Goal: Task Accomplishment & Management: Complete application form

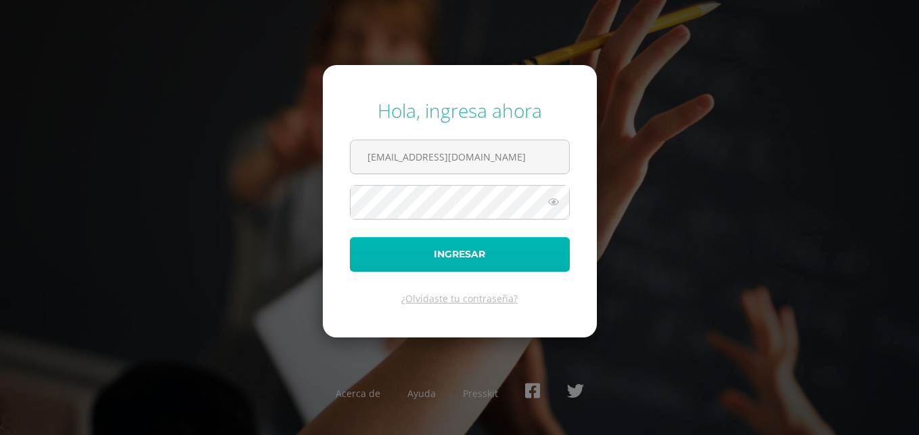
click at [457, 257] on button "Ingresar" at bounding box center [460, 254] width 220 height 35
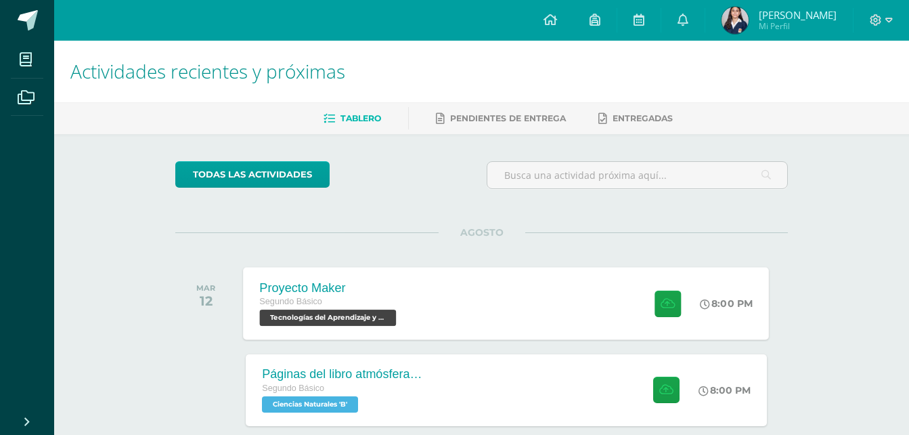
click at [408, 305] on div "Proyecto Maker Segundo Básico Tecnologías del Aprendizaje y la Comunicación 'B'" at bounding box center [330, 303] width 173 height 72
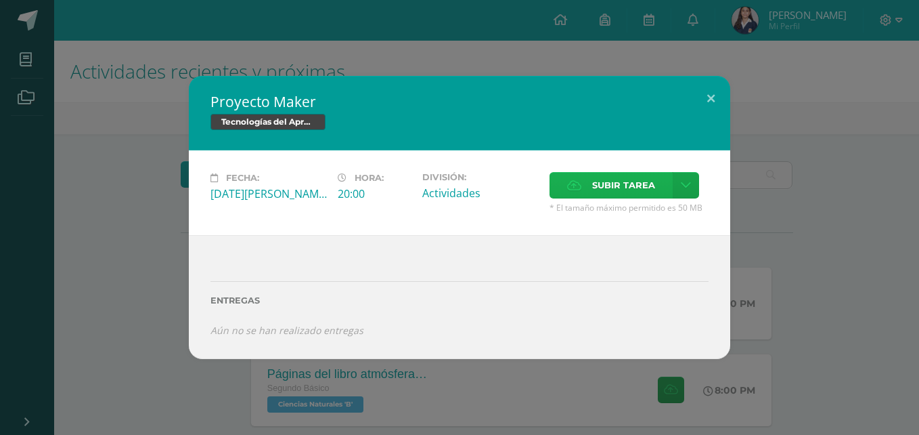
click at [641, 179] on span "Subir tarea" at bounding box center [623, 185] width 63 height 25
click at [0, 0] on input "Subir tarea" at bounding box center [0, 0] width 0 height 0
click at [582, 184] on label "Subir tarea" at bounding box center [611, 185] width 123 height 26
click at [0, 0] on input "Subir tarea" at bounding box center [0, 0] width 0 height 0
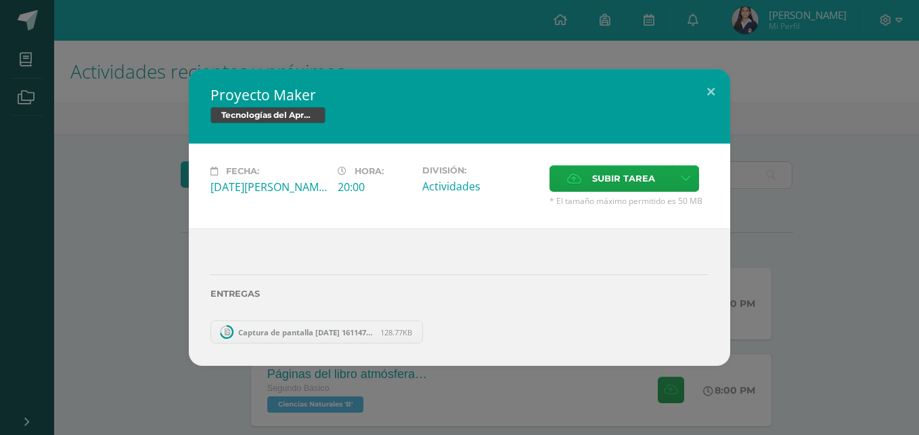
click at [344, 334] on span "Captura de pantalla [DATE] 161147.png" at bounding box center [305, 332] width 149 height 10
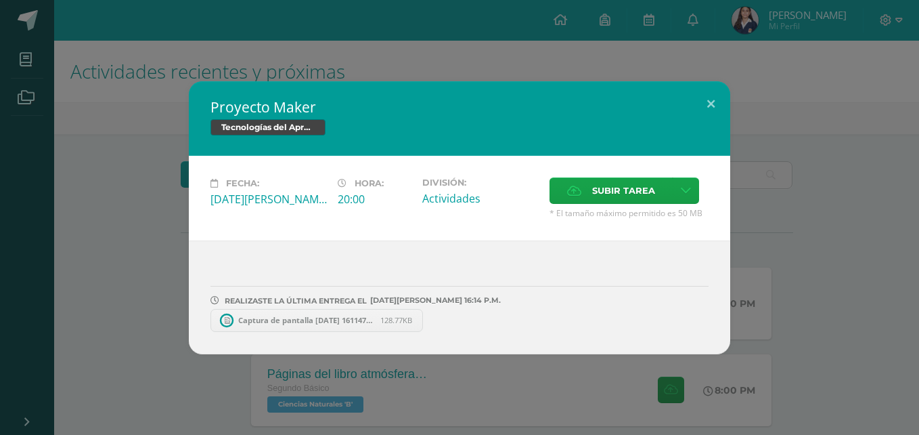
click at [347, 322] on span "Captura de pantalla [DATE] 161147.png" at bounding box center [305, 320] width 149 height 10
click at [707, 102] on button at bounding box center [711, 104] width 39 height 46
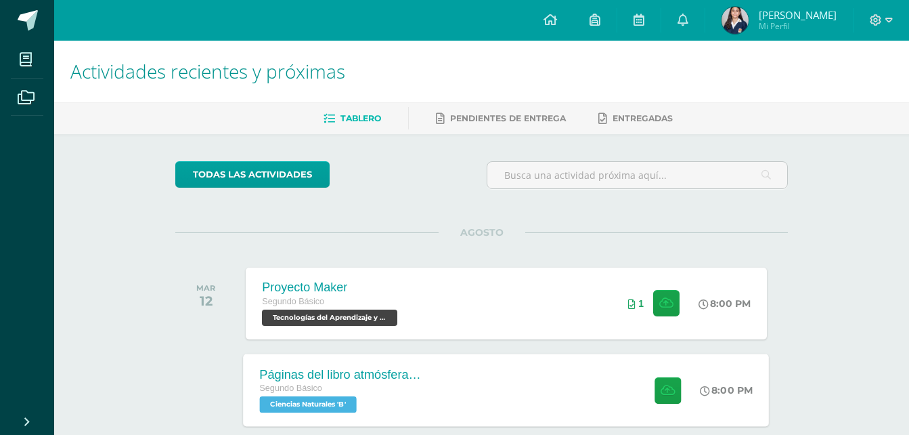
click at [734, 363] on div "8:00 PM" at bounding box center [734, 389] width 72 height 72
